Goal: Task Accomplishment & Management: Use online tool/utility

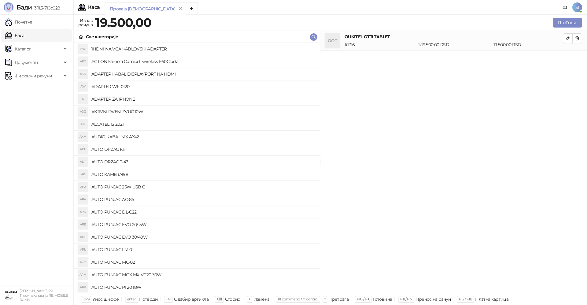
click at [541, 90] on div "OOT OUKITEL OT11 TABLET # 1316 1 x 19.500,00 RSD 19.500,00 RSD" at bounding box center [453, 162] width 267 height 262
click at [577, 38] on icon "button" at bounding box center [576, 38] width 5 height 5
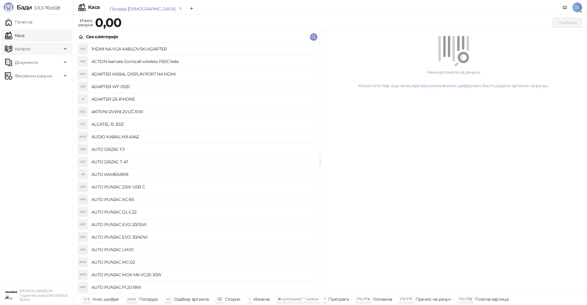
click at [44, 49] on span "Каталог" at bounding box center [33, 49] width 57 height 12
click at [35, 91] on link "Артикли" at bounding box center [21, 89] width 28 height 12
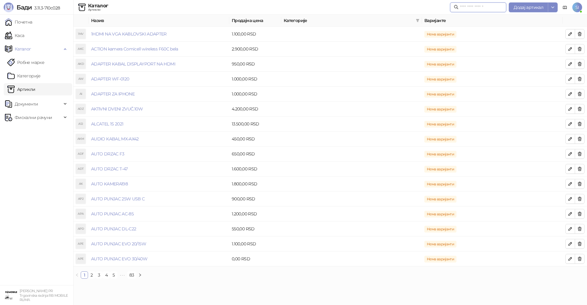
click at [463, 7] on input "text" at bounding box center [481, 7] width 43 height 7
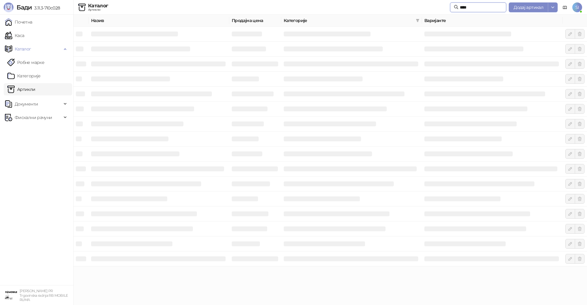
type input "*****"
